Goal: Information Seeking & Learning: Learn about a topic

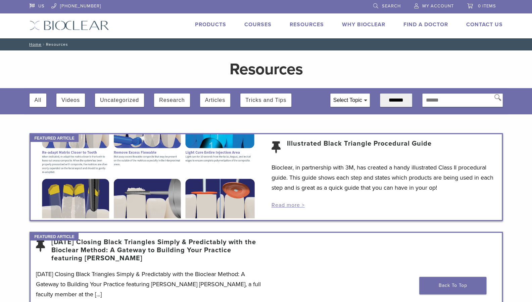
click at [252, 23] on link "Courses" at bounding box center [258, 24] width 27 height 7
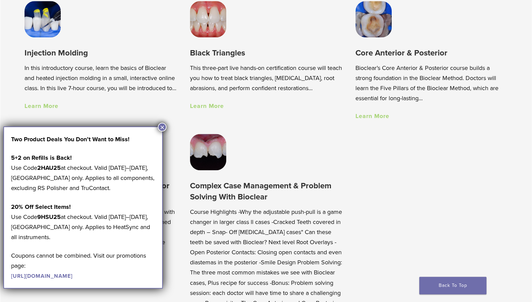
scroll to position [533, 0]
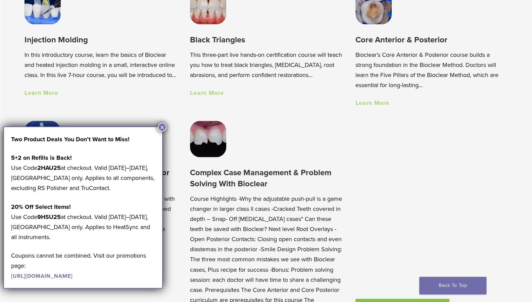
click at [208, 181] on h3 "Complex Case Management & Problem Solving With Bioclear" at bounding box center [266, 178] width 152 height 23
click at [161, 126] on button "×" at bounding box center [162, 127] width 9 height 9
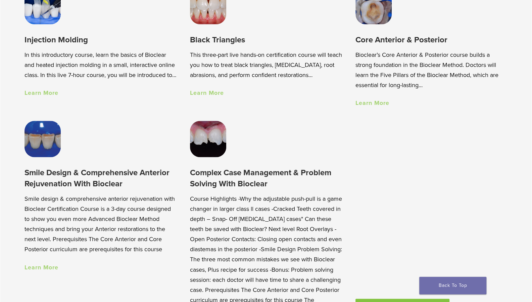
click at [207, 181] on h3 "Complex Case Management & Problem Solving With Bioclear" at bounding box center [266, 178] width 152 height 23
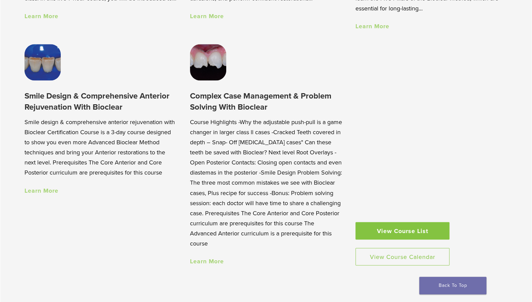
scroll to position [619, 0]
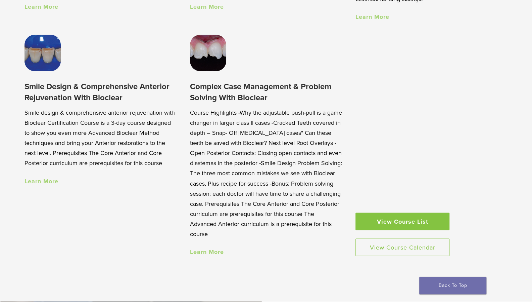
click at [216, 251] on link "Learn More" at bounding box center [207, 251] width 34 height 7
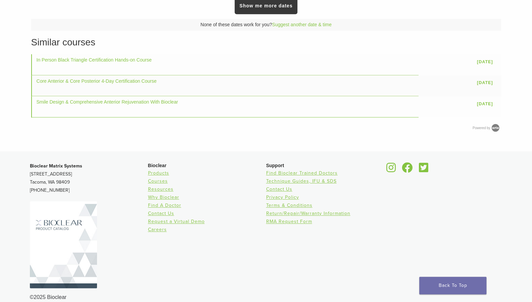
scroll to position [435, 0]
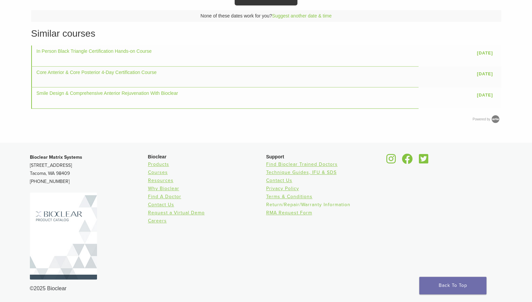
click at [292, 202] on link "Return/Repair/Warranty Information" at bounding box center [308, 205] width 84 height 6
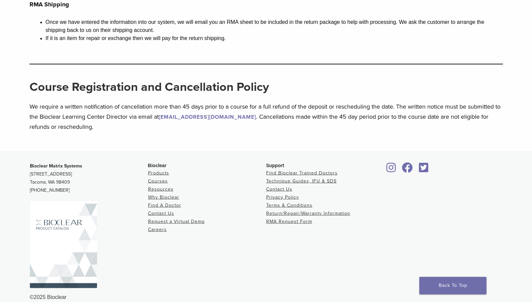
scroll to position [753, 0]
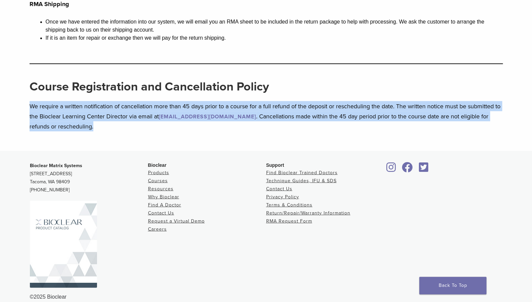
drag, startPoint x: 94, startPoint y: 128, endPoint x: 29, endPoint y: 109, distance: 68.6
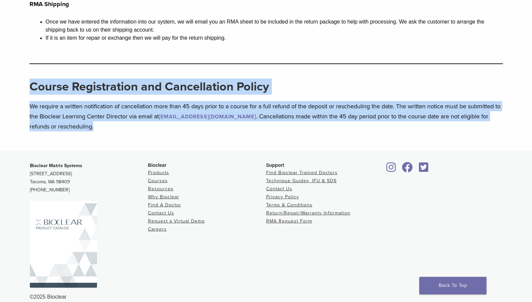
drag, startPoint x: 99, startPoint y: 126, endPoint x: 28, endPoint y: 89, distance: 80.2
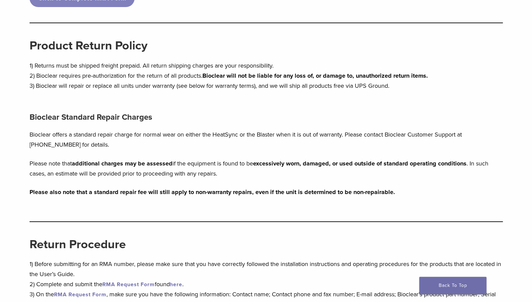
scroll to position [0, 0]
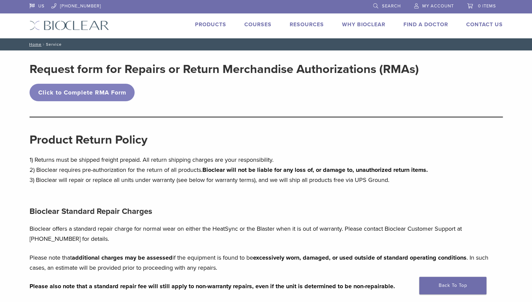
click at [252, 23] on link "Courses" at bounding box center [258, 24] width 27 height 7
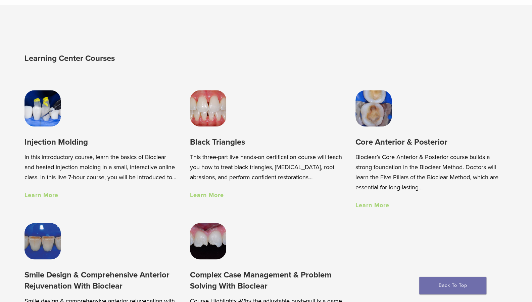
scroll to position [444, 0]
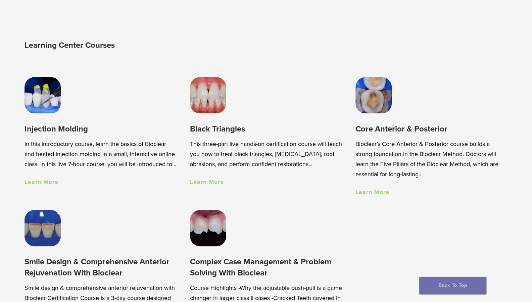
click at [196, 183] on link "Learn More" at bounding box center [207, 181] width 34 height 7
click at [367, 192] on link "Learn More" at bounding box center [373, 191] width 34 height 7
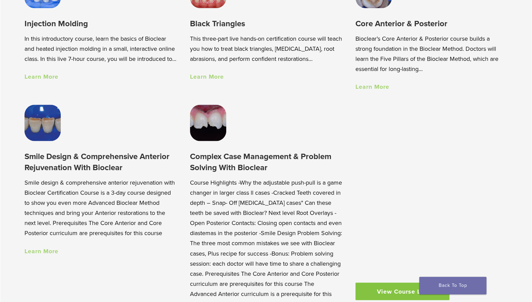
scroll to position [561, 0]
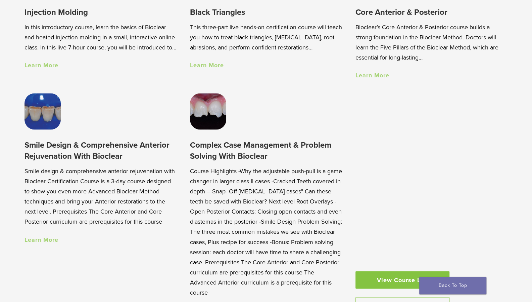
click at [53, 241] on link "Learn More" at bounding box center [42, 238] width 34 height 7
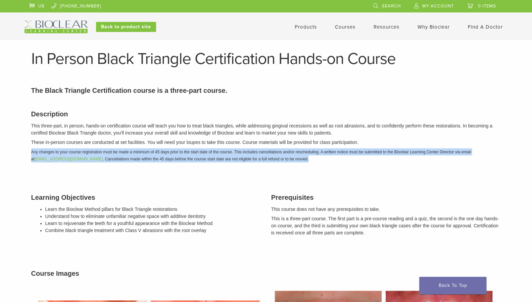
drag, startPoint x: 298, startPoint y: 161, endPoint x: 29, endPoint y: 152, distance: 269.5
click at [29, 152] on div "Description This three-part, in person, hands-on certification course will teac…" at bounding box center [266, 134] width 480 height 69
copy em "Any changes to your course registration must be made a minimum of 45 days prior…"
